Goal: Information Seeking & Learning: Learn about a topic

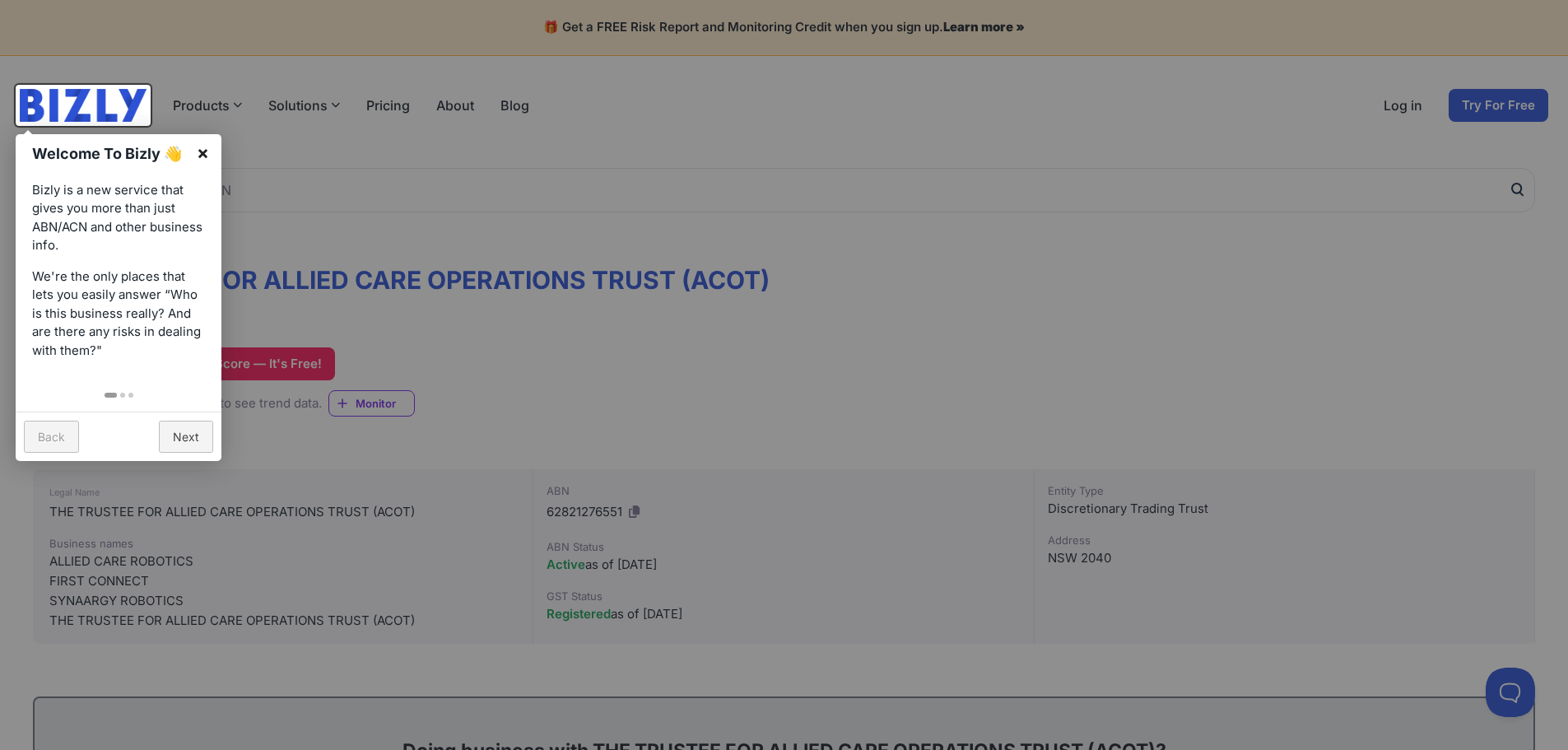
click at [201, 158] on link "×" at bounding box center [202, 152] width 37 height 37
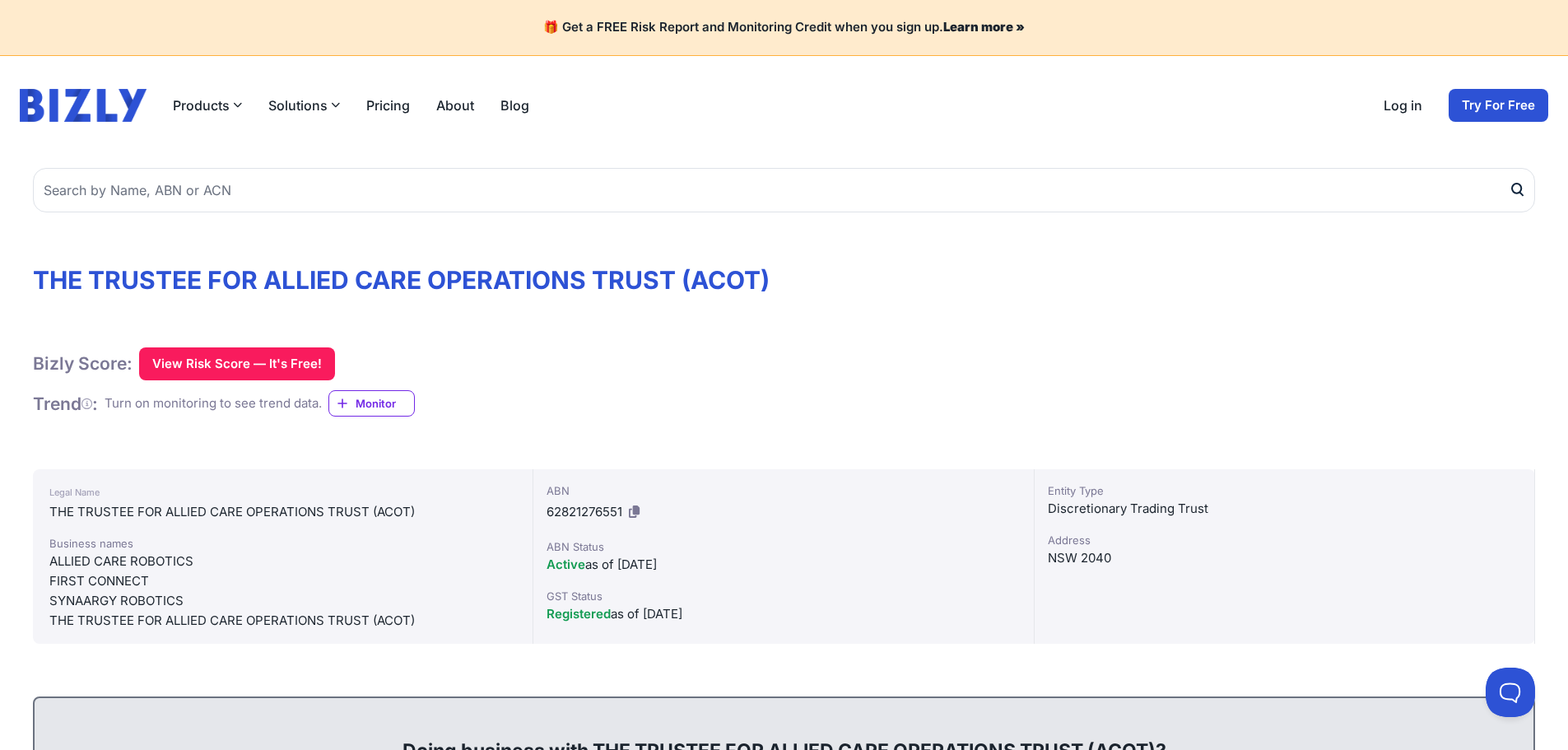
click at [825, 355] on div "Bizly Score: View Risk Score — It's Free! View Risk Score — It's Free!" at bounding box center [784, 363] width 1502 height 33
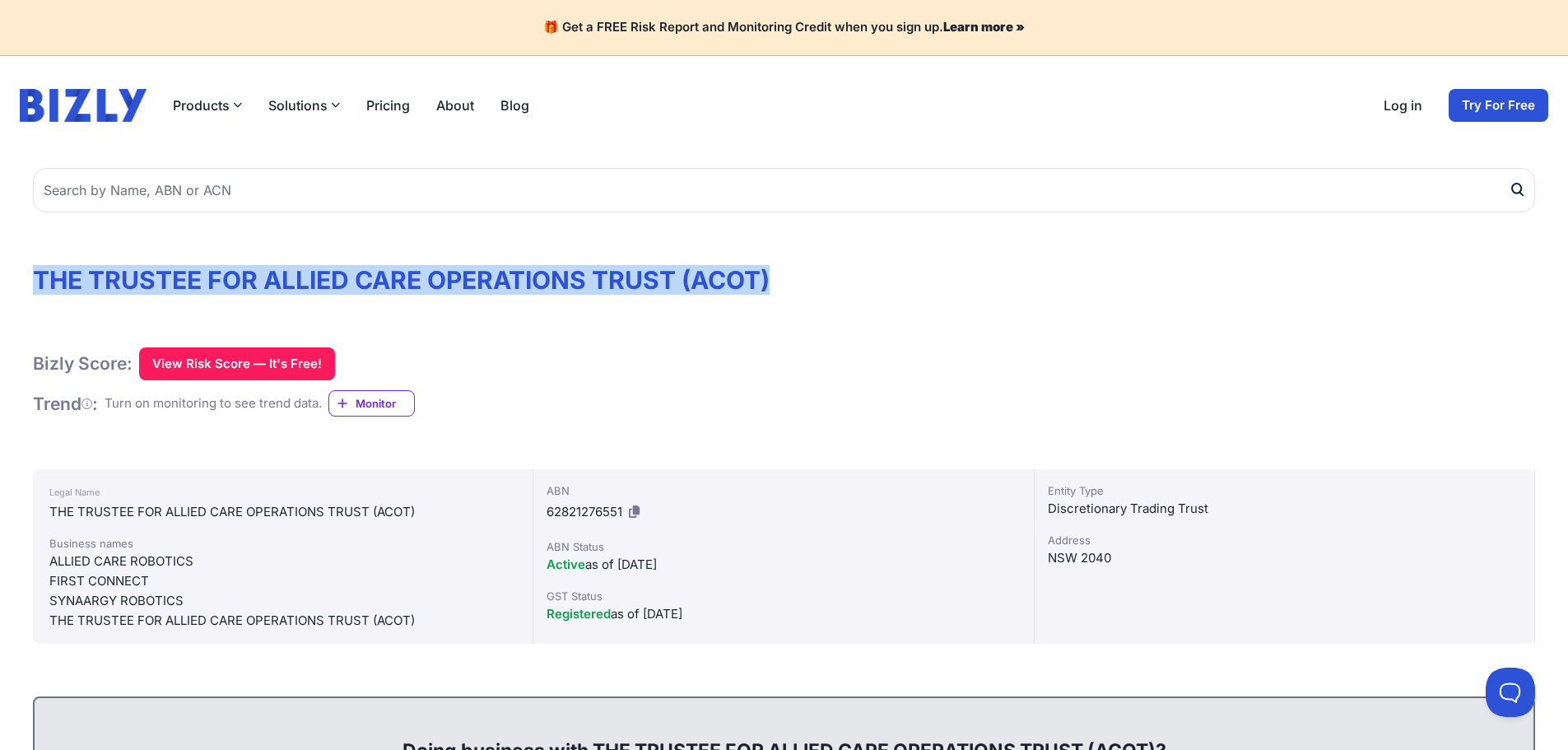
drag, startPoint x: 34, startPoint y: 277, endPoint x: 891, endPoint y: 296, distance: 857.2
click at [891, 290] on h1 "THE TRUSTEE FOR ALLIED CARE OPERATIONS TRUST (ACOT)" at bounding box center [784, 280] width 1502 height 30
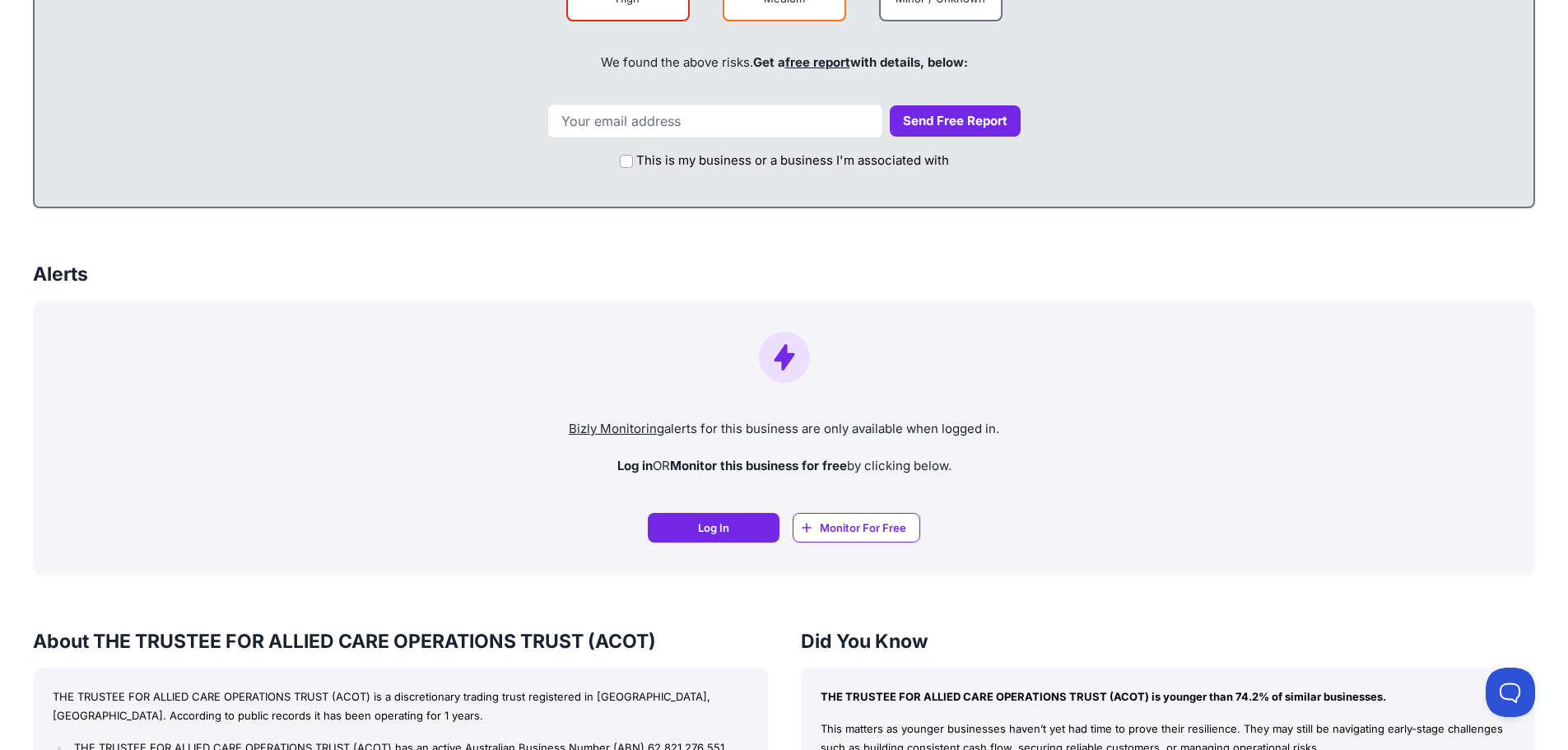
scroll to position [1070, 0]
